Goal: Transaction & Acquisition: Purchase product/service

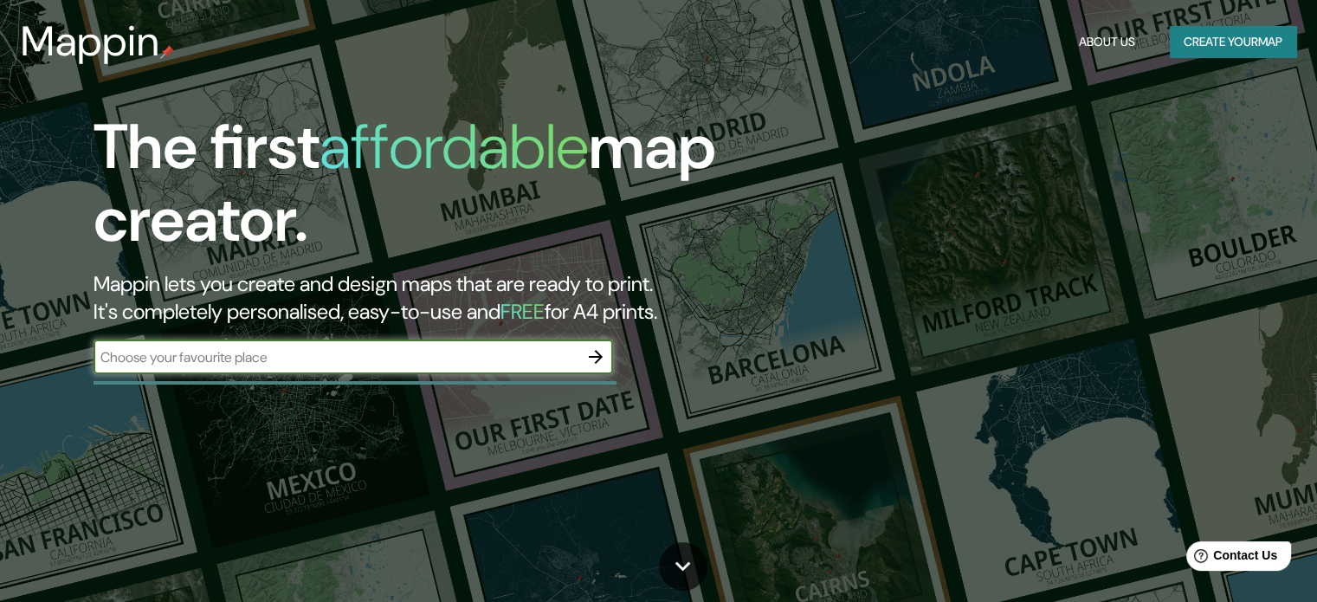
click at [197, 351] on input "text" at bounding box center [335, 357] width 485 height 20
type input "[GEOGRAPHIC_DATA]"
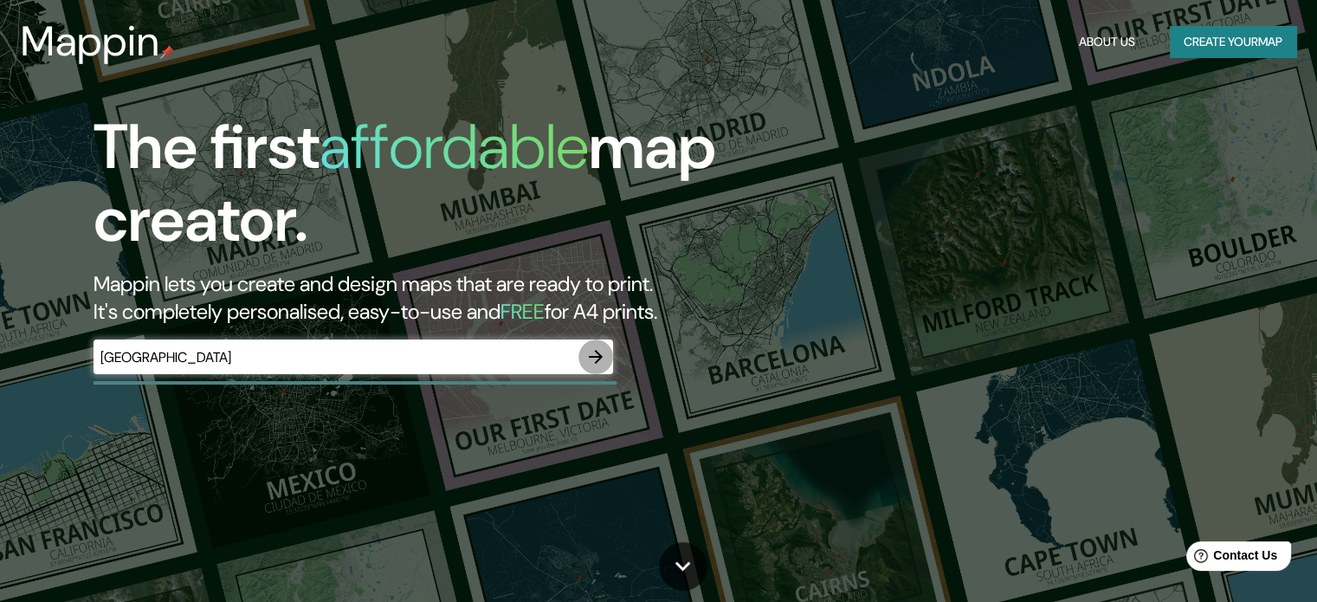
click at [584, 361] on button "button" at bounding box center [595, 356] width 35 height 35
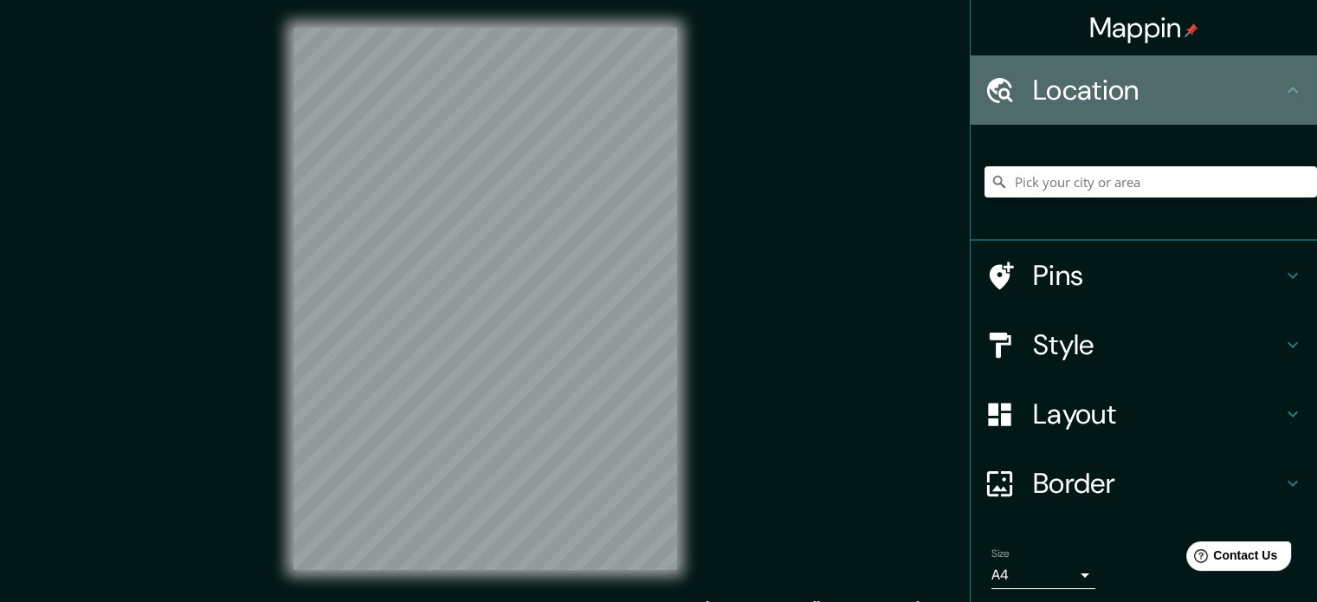
click at [1062, 79] on h4 "Location" at bounding box center [1157, 90] width 249 height 35
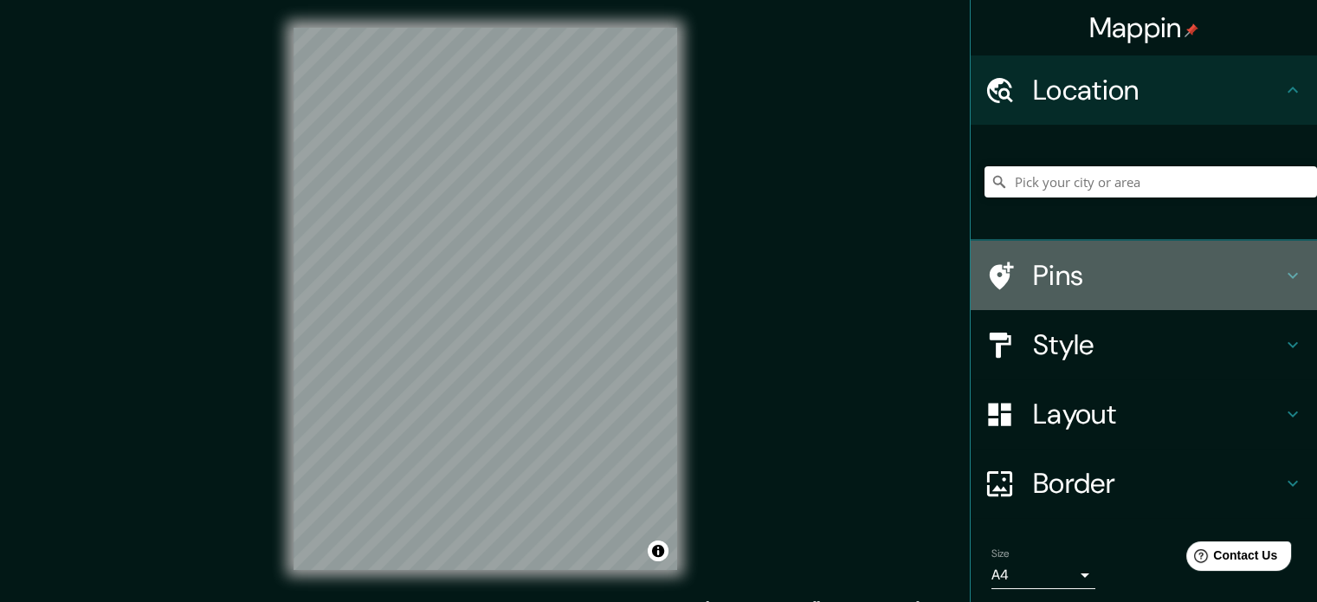
click at [1282, 277] on icon at bounding box center [1292, 275] width 21 height 21
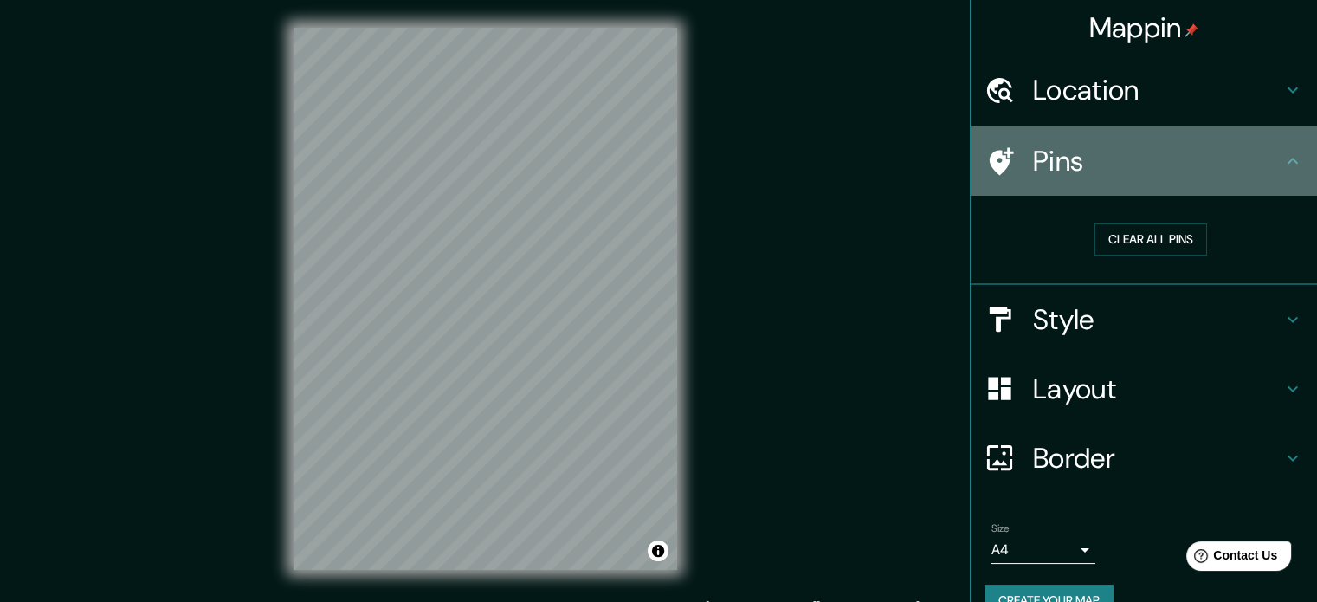
click at [1288, 153] on icon at bounding box center [1292, 161] width 21 height 21
click at [1287, 162] on icon at bounding box center [1292, 161] width 10 height 6
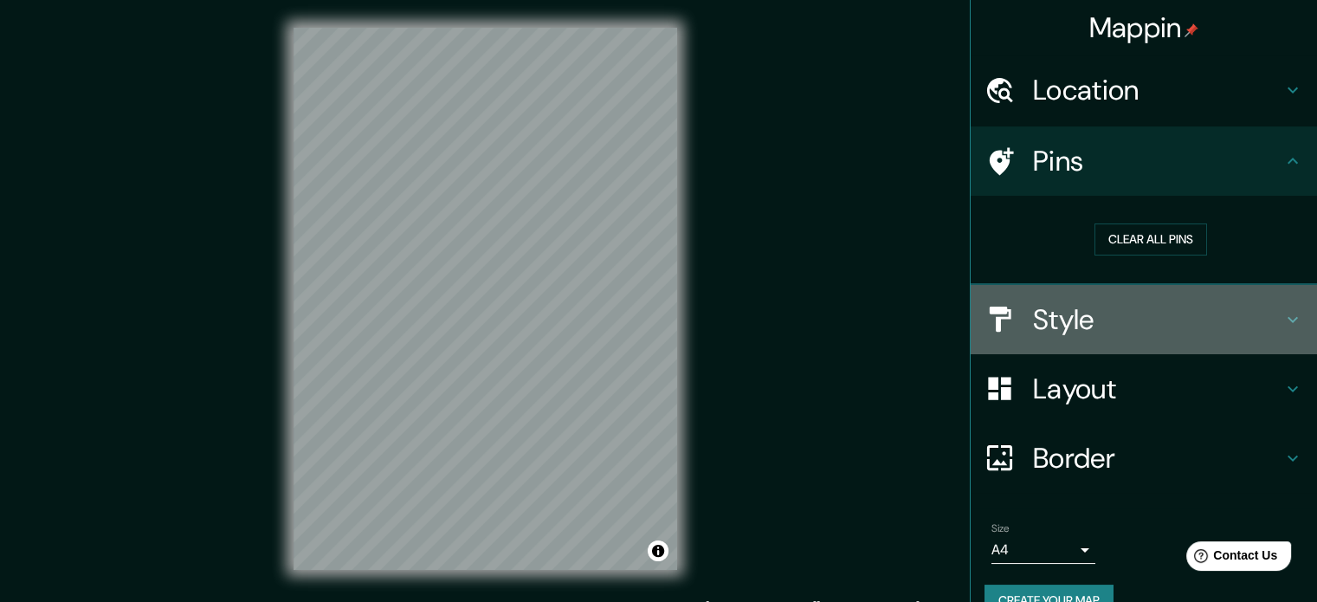
click at [1282, 311] on icon at bounding box center [1292, 319] width 21 height 21
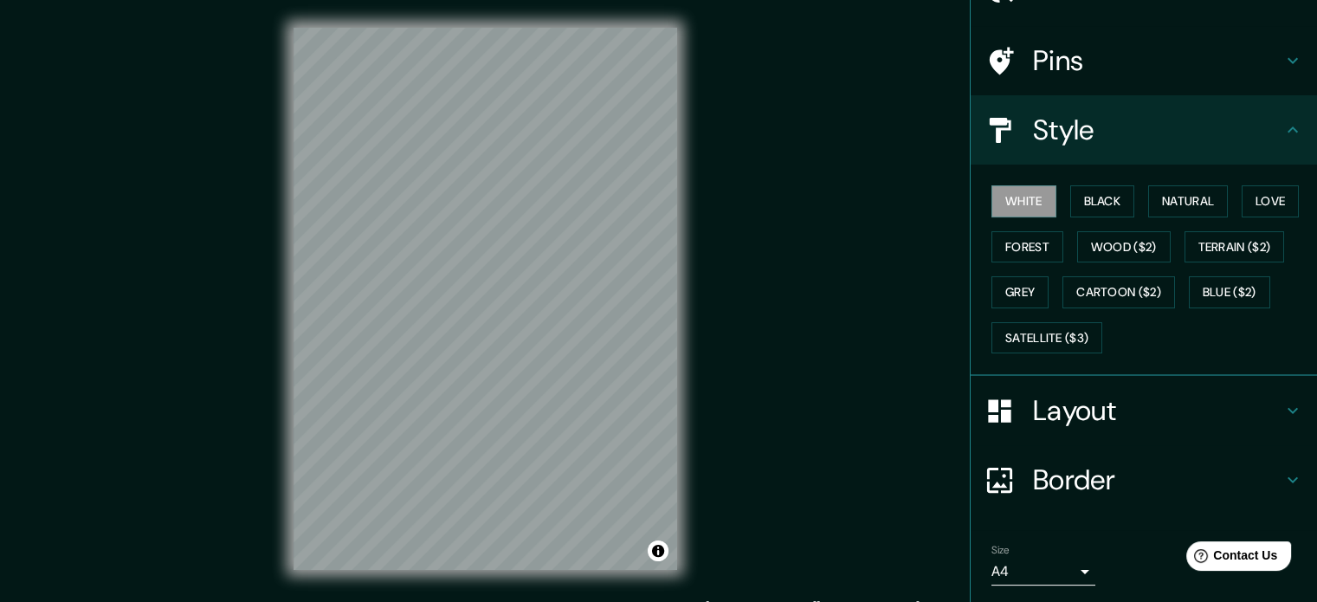
scroll to position [154, 0]
